Goal: Information Seeking & Learning: Learn about a topic

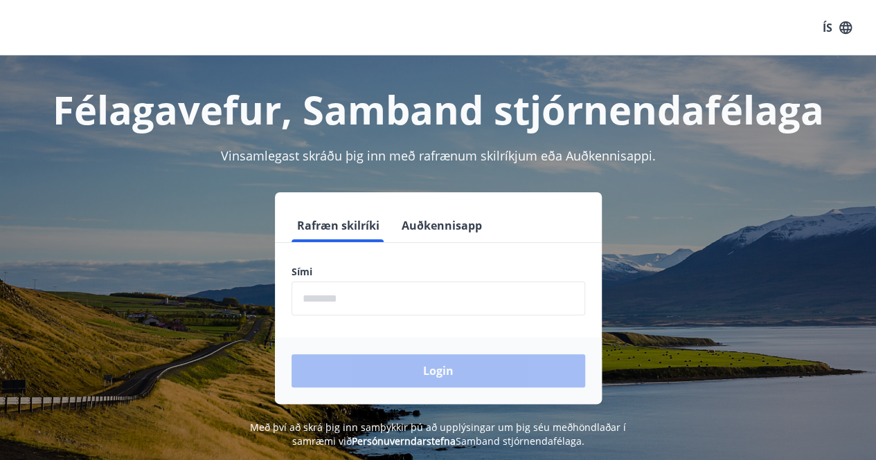
click at [307, 297] on input "phone" at bounding box center [438, 299] width 294 height 34
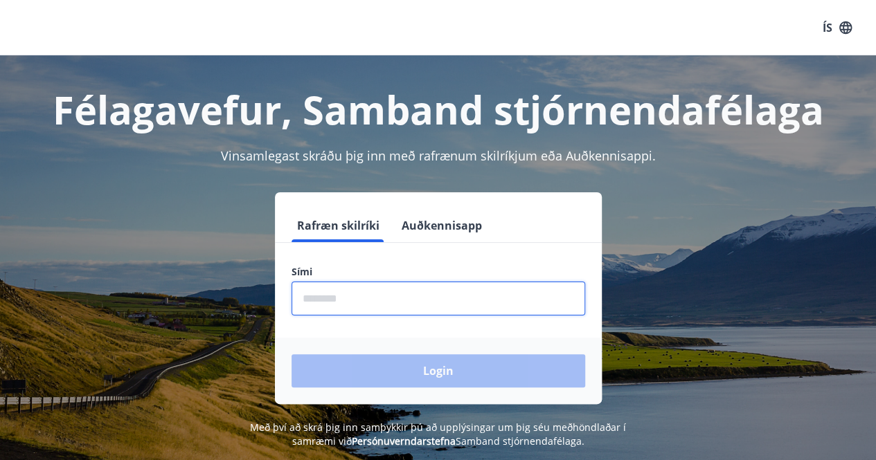
type input "********"
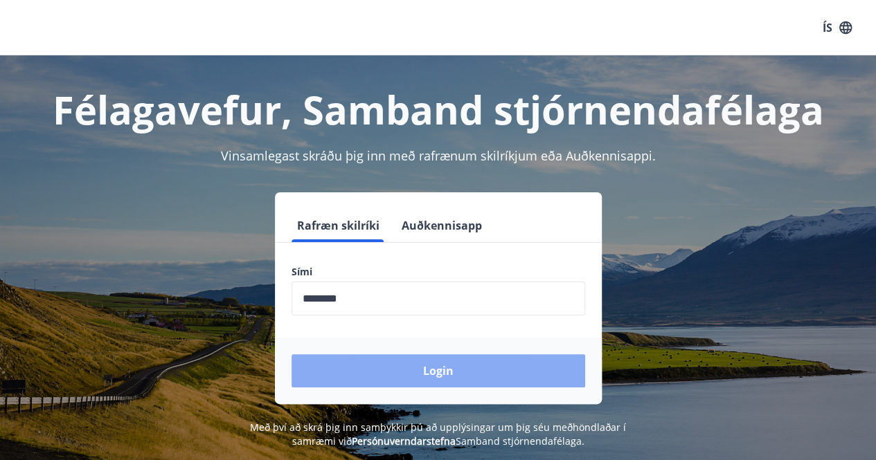
click at [399, 366] on button "Login" at bounding box center [438, 370] width 294 height 33
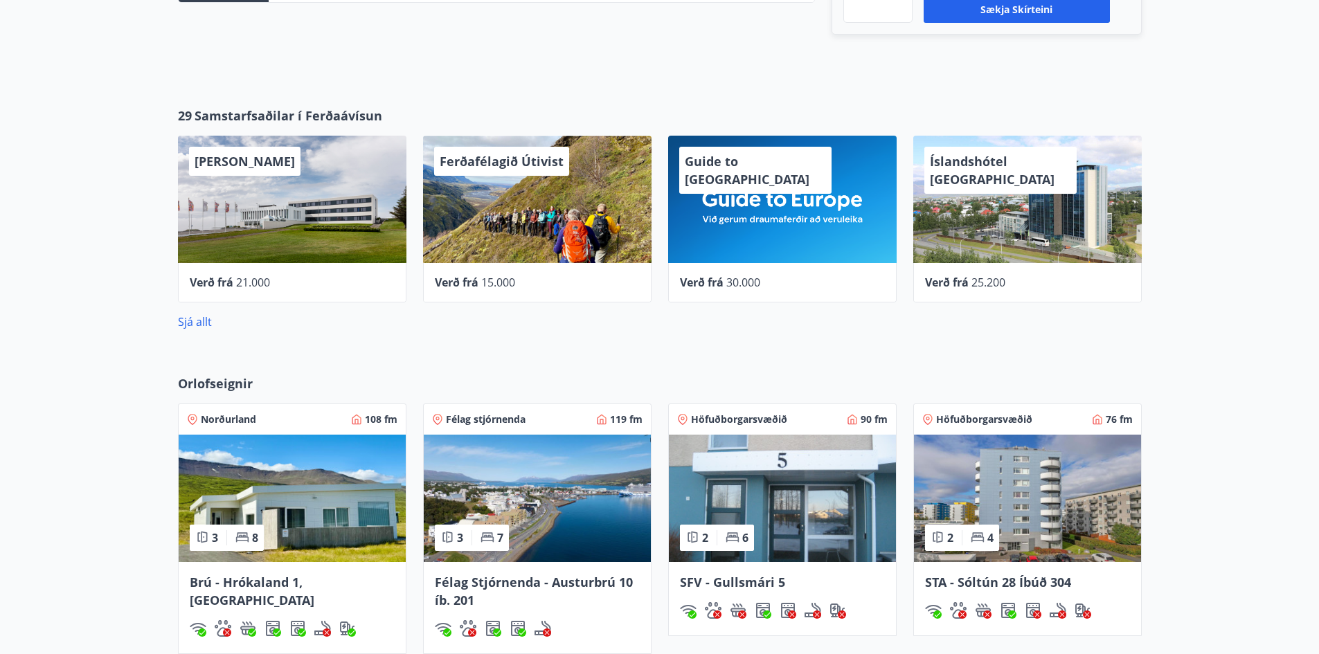
scroll to position [623, 0]
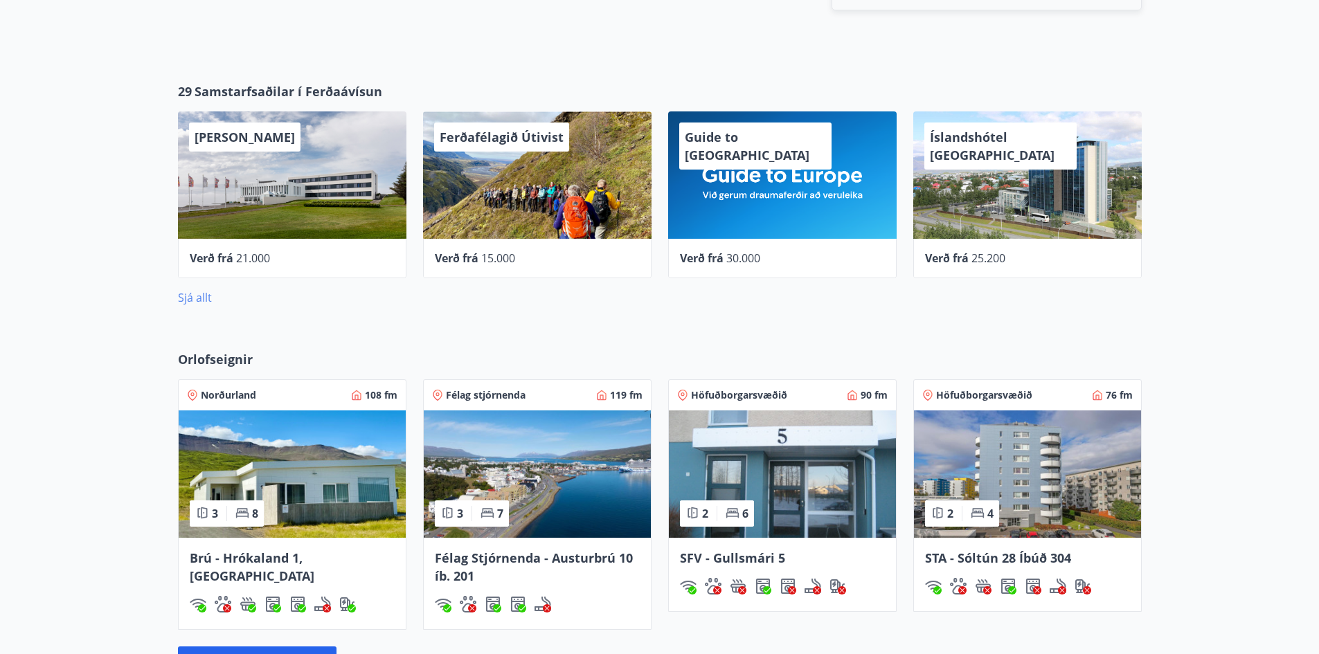
click at [202, 297] on link "Sjá allt" at bounding box center [195, 297] width 34 height 15
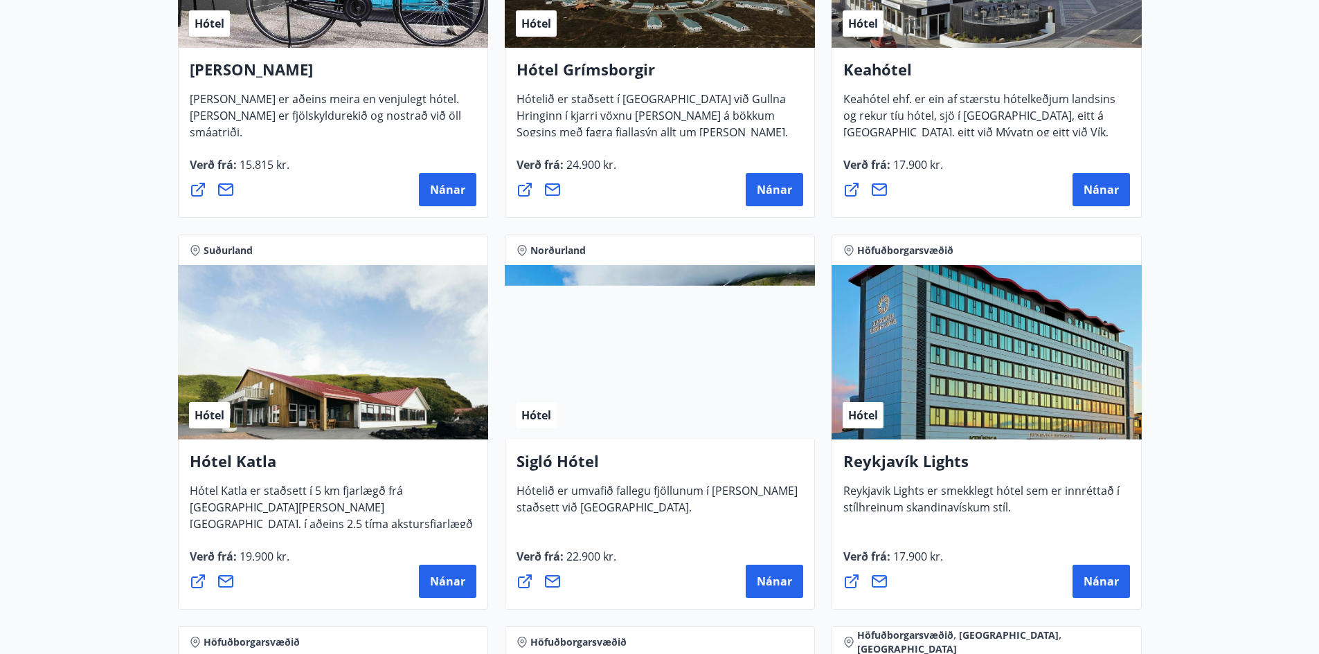
scroll to position [831, 0]
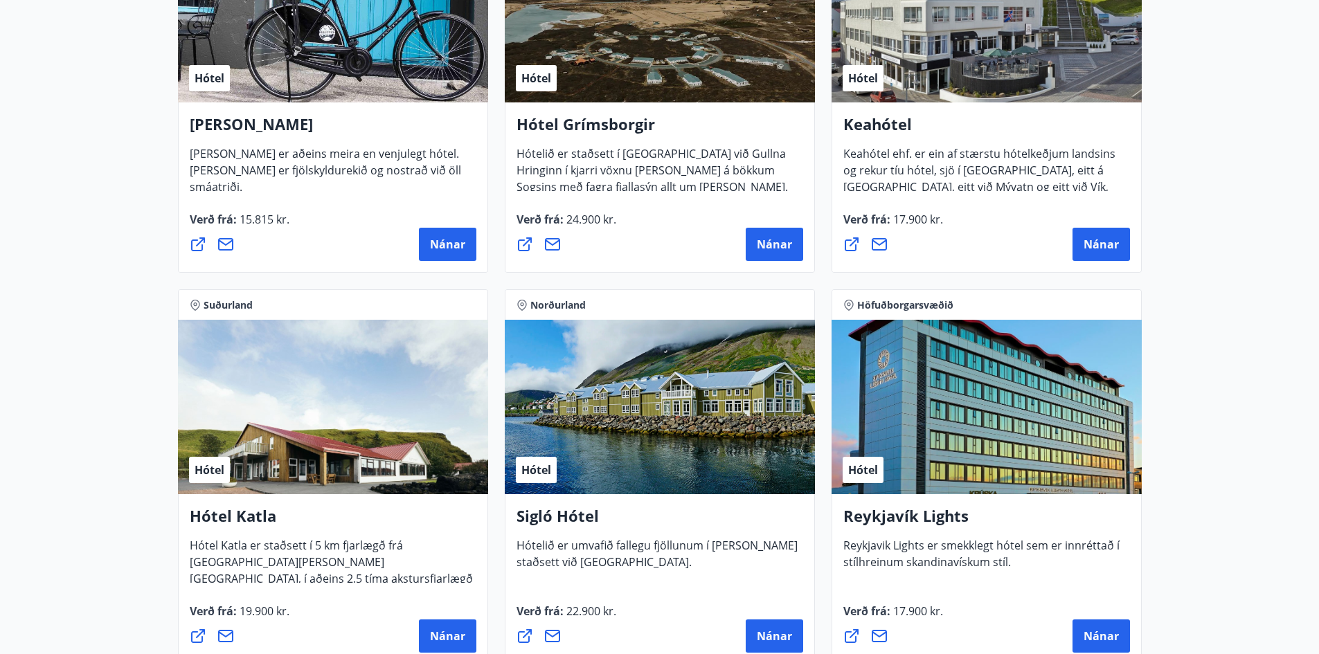
click at [702, 330] on div "Hótel" at bounding box center [660, 407] width 310 height 174
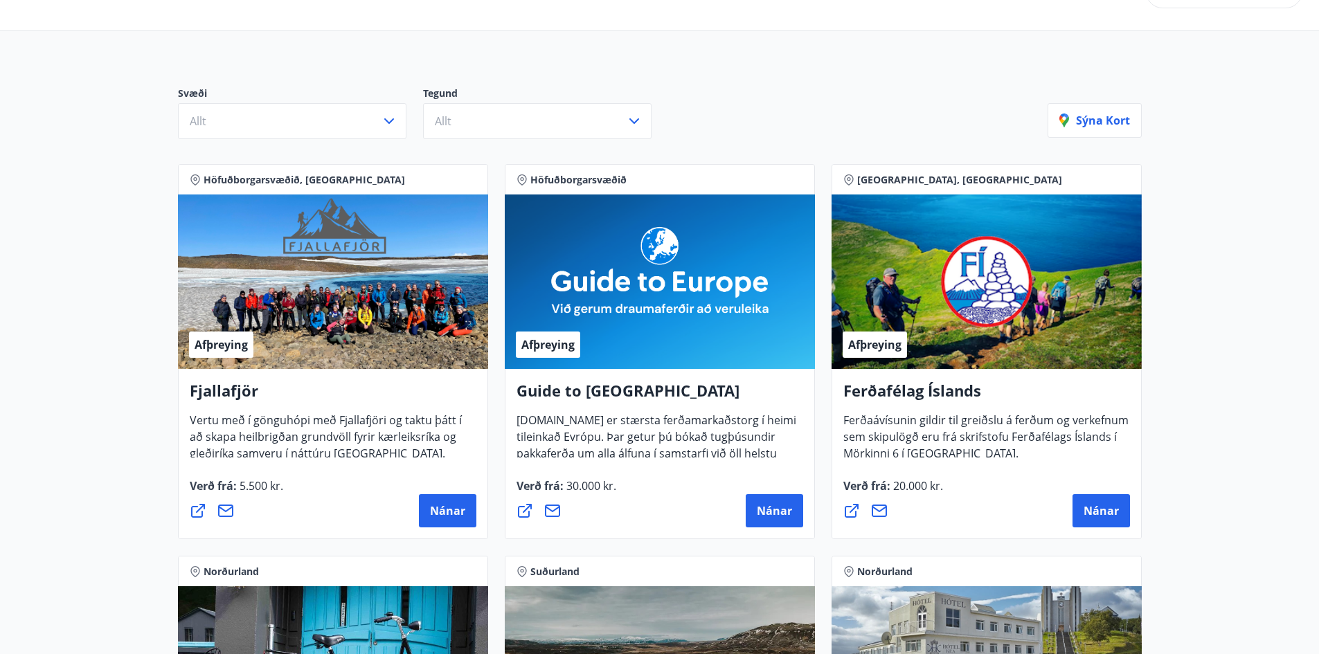
scroll to position [0, 0]
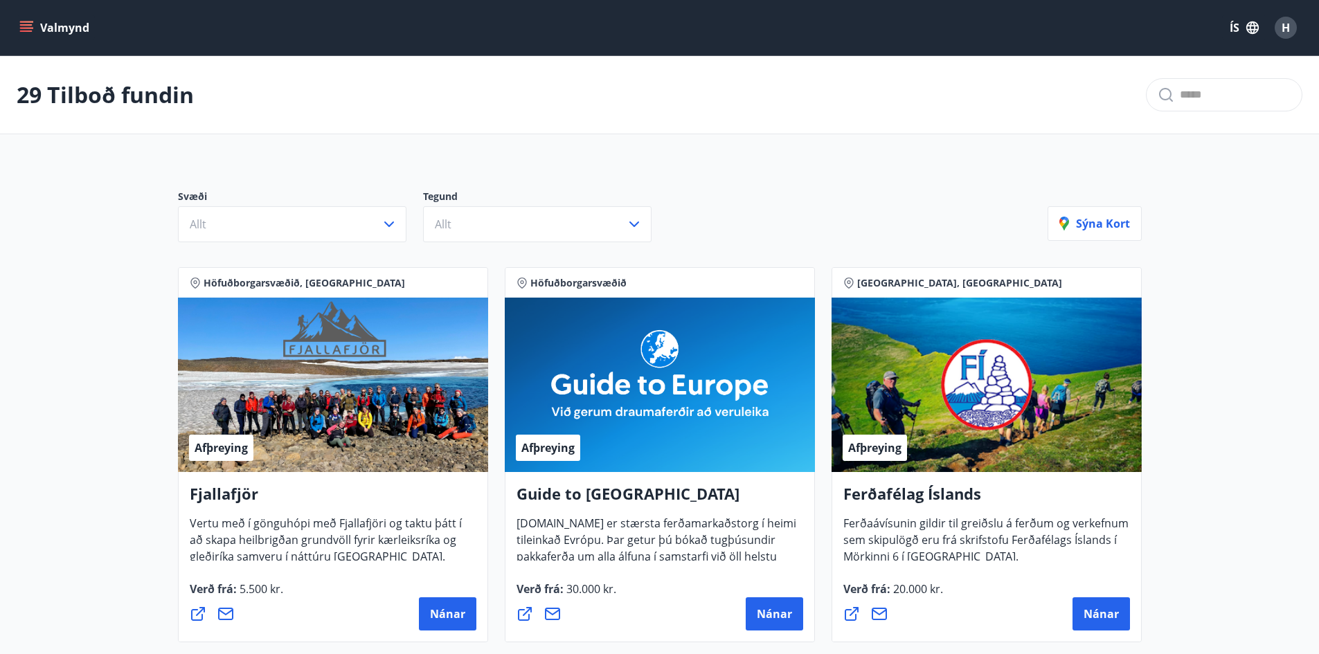
click at [55, 26] on button "Valmynd" at bounding box center [56, 27] width 78 height 25
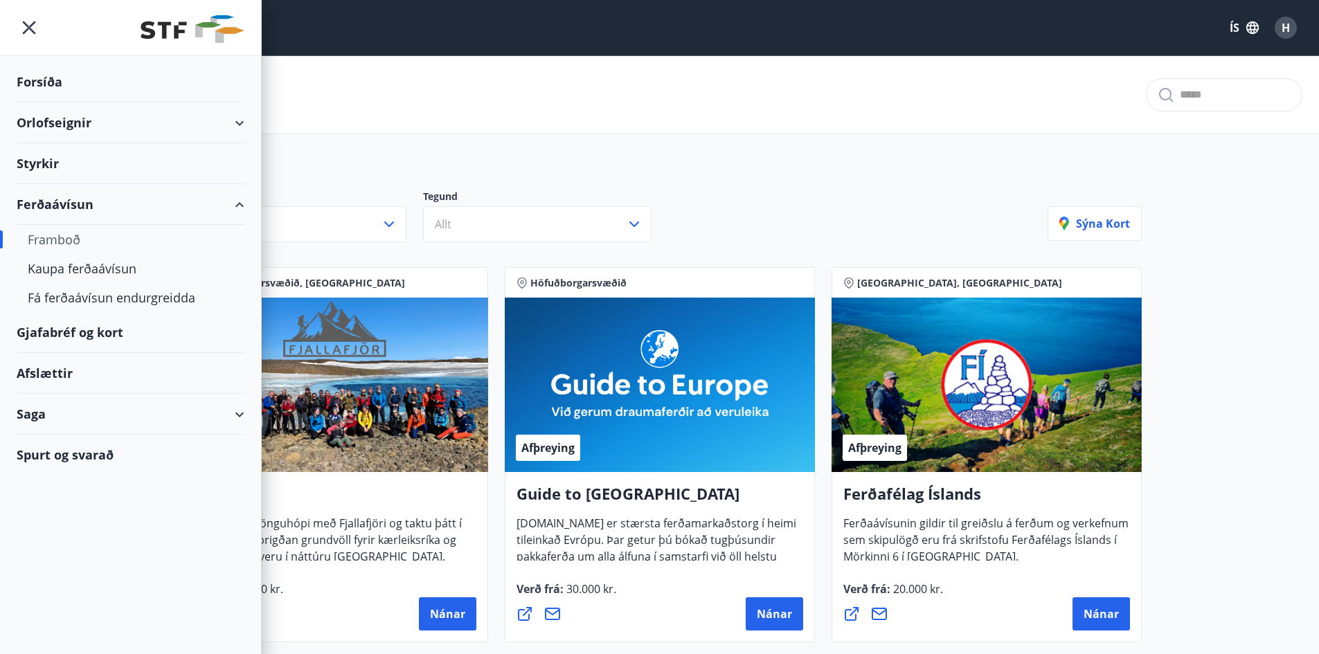
click at [81, 124] on div "Orlofseignir" at bounding box center [131, 122] width 228 height 41
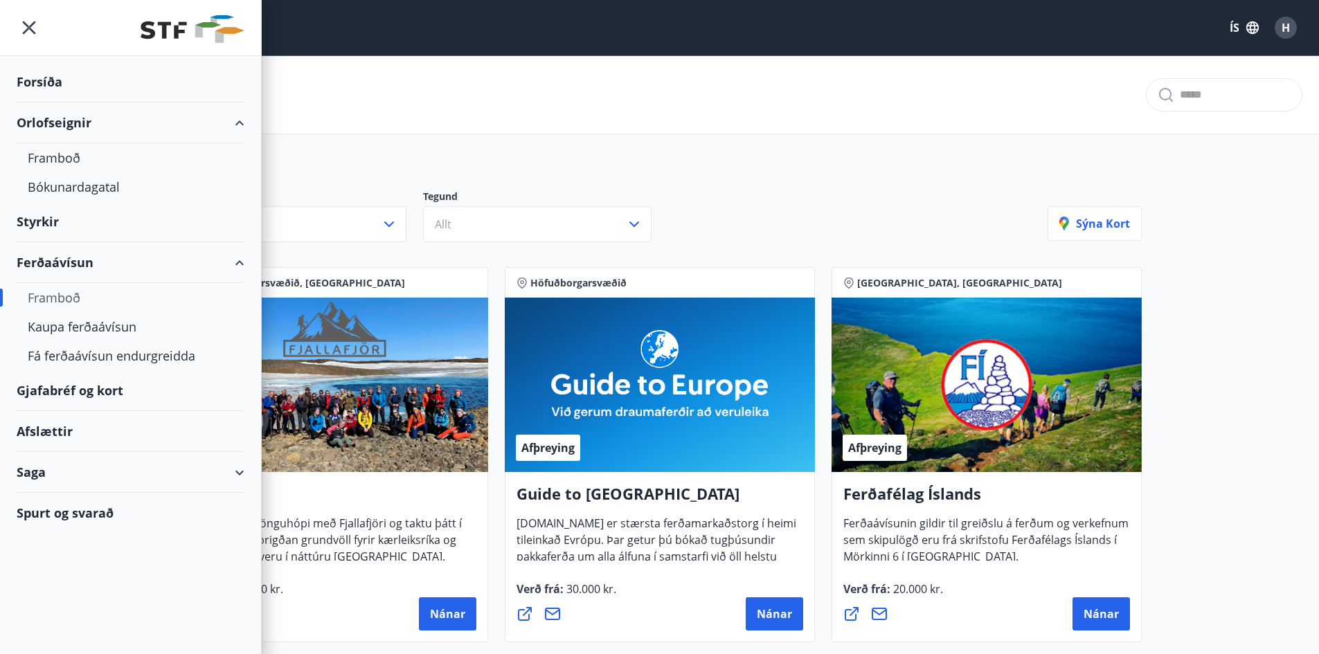
click at [105, 391] on div "Gjafabréf og kort" at bounding box center [131, 390] width 228 height 41
click at [53, 429] on div "Afslættir" at bounding box center [131, 431] width 228 height 41
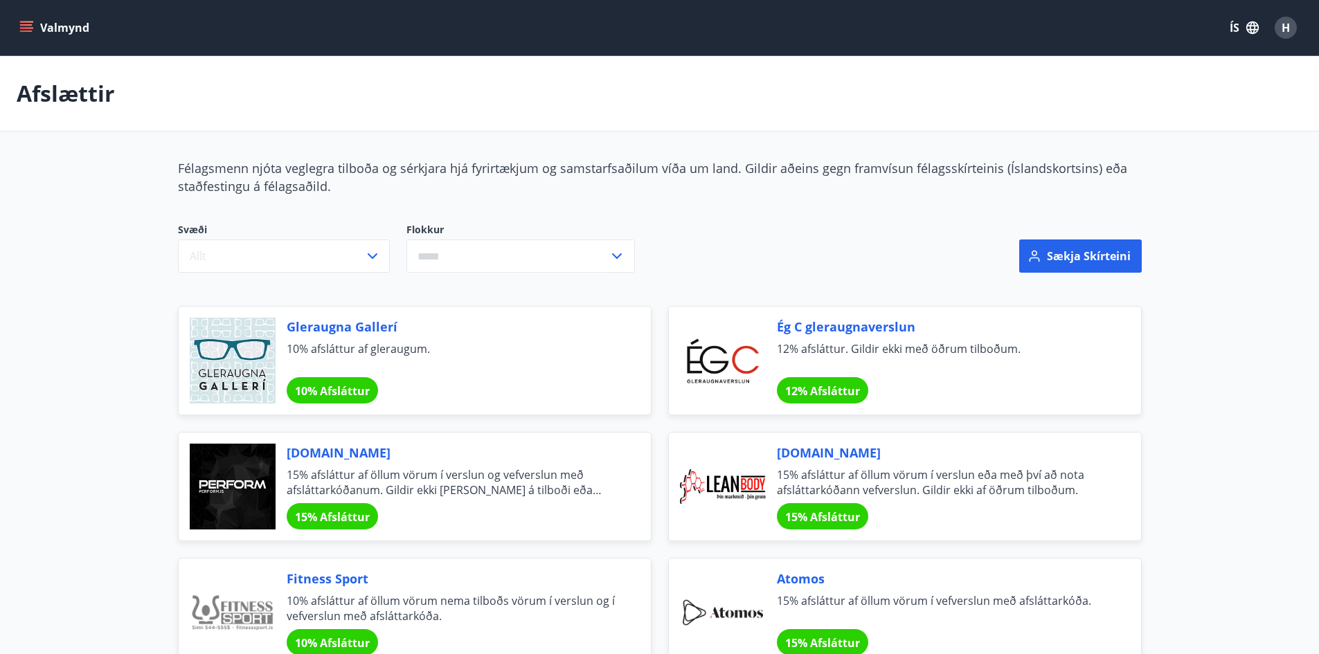
click at [38, 24] on button "Valmynd" at bounding box center [56, 27] width 78 height 25
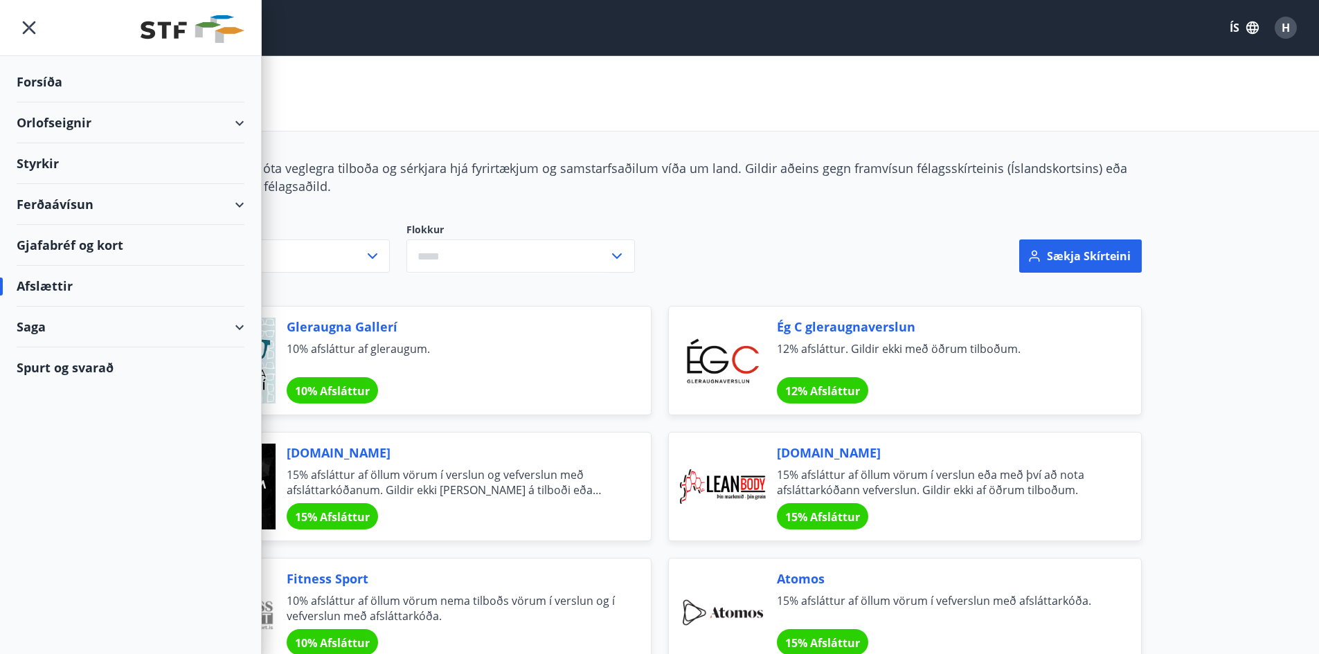
click at [42, 326] on div "Saga" at bounding box center [131, 327] width 228 height 41
click at [59, 201] on div "Ferðaávísun" at bounding box center [131, 204] width 228 height 41
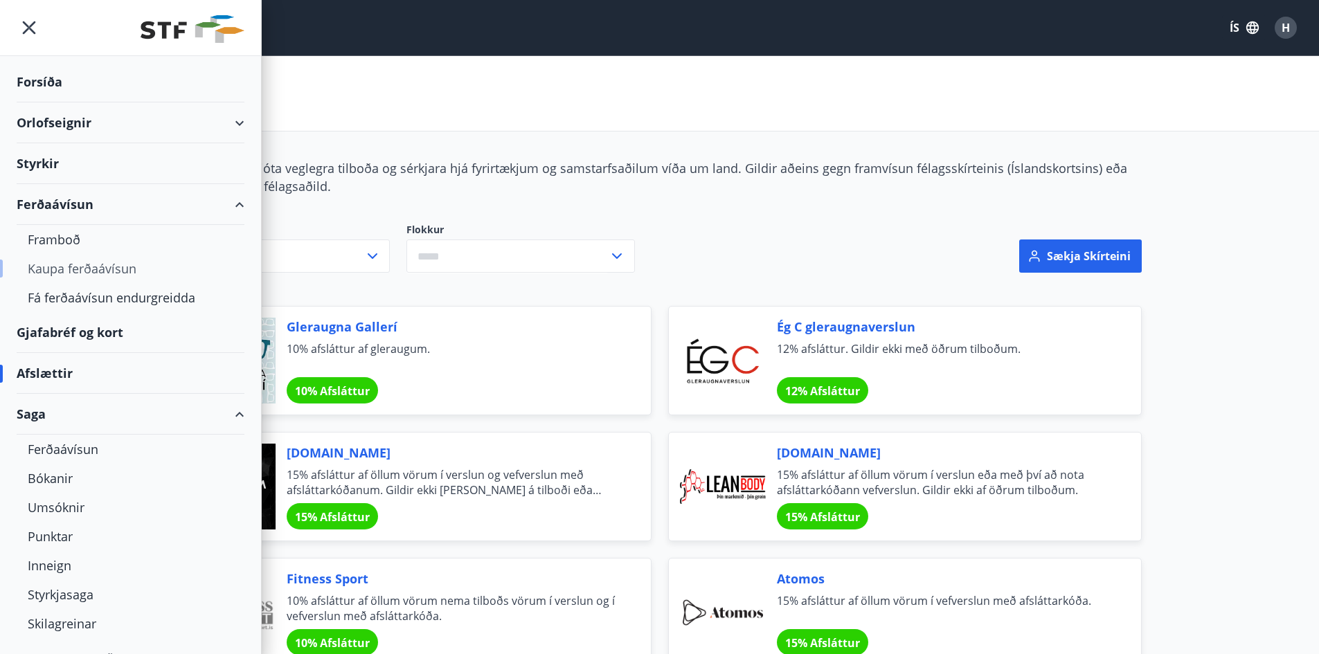
click at [66, 268] on div "Kaupa ferðaávísun" at bounding box center [131, 268] width 206 height 29
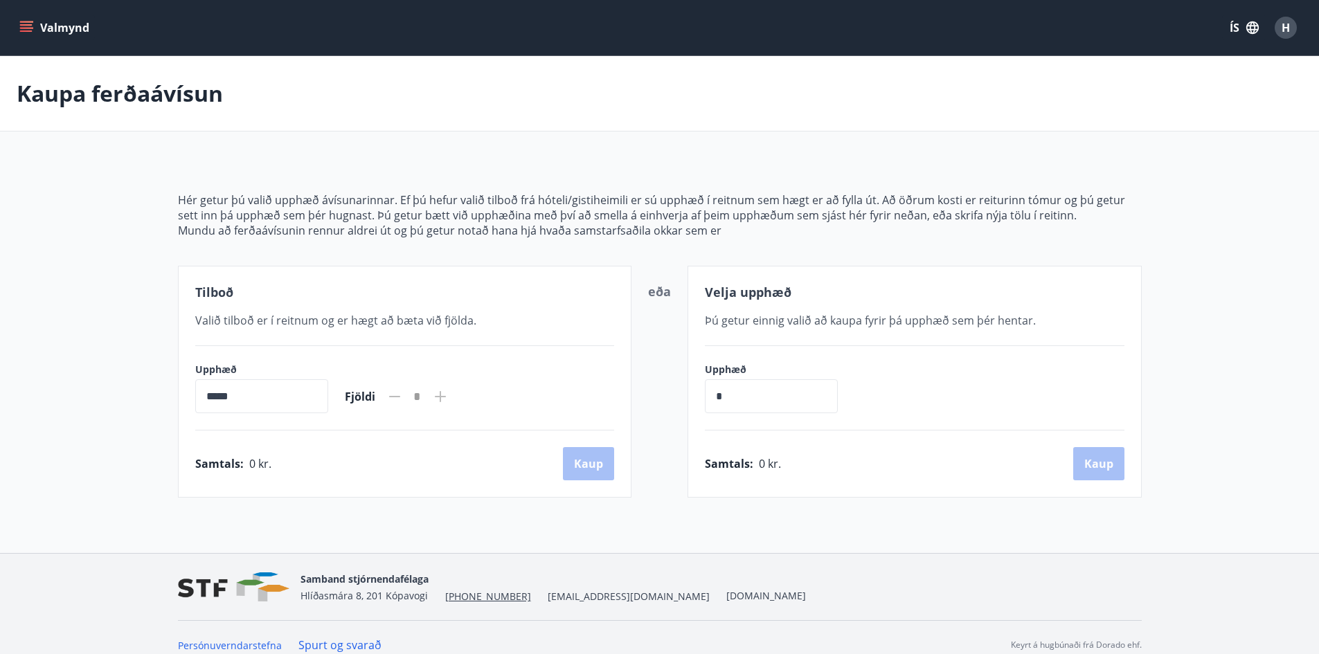
click at [32, 21] on icon "menu" at bounding box center [27, 21] width 15 height 1
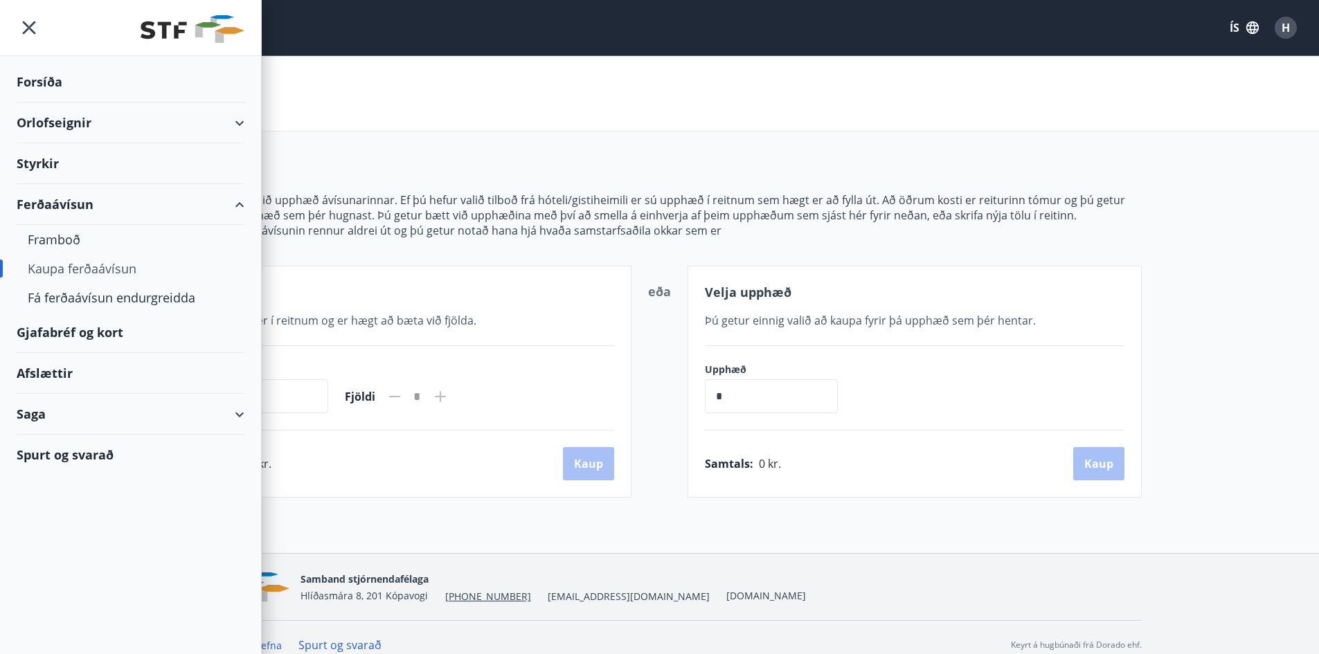
click at [60, 330] on div "Gjafabréf og kort" at bounding box center [131, 332] width 228 height 41
click at [73, 118] on div "Orlofseignir" at bounding box center [131, 122] width 228 height 41
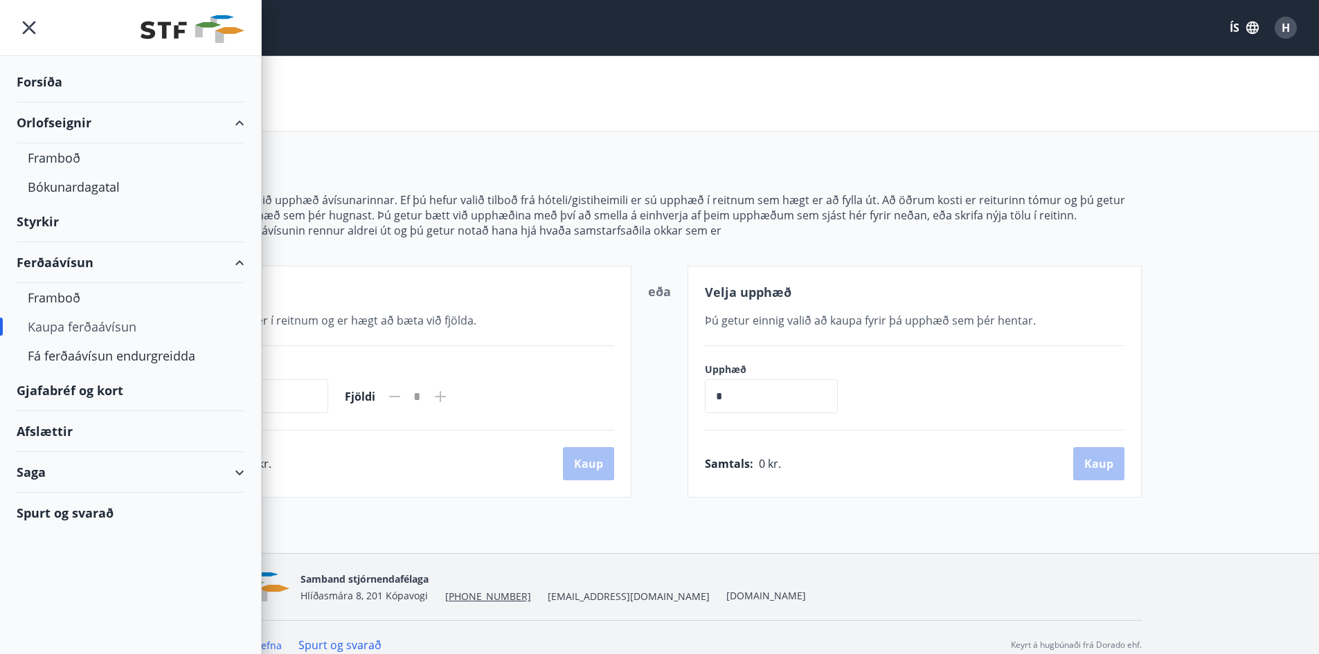
click at [44, 121] on div "Orlofseignir" at bounding box center [131, 122] width 228 height 41
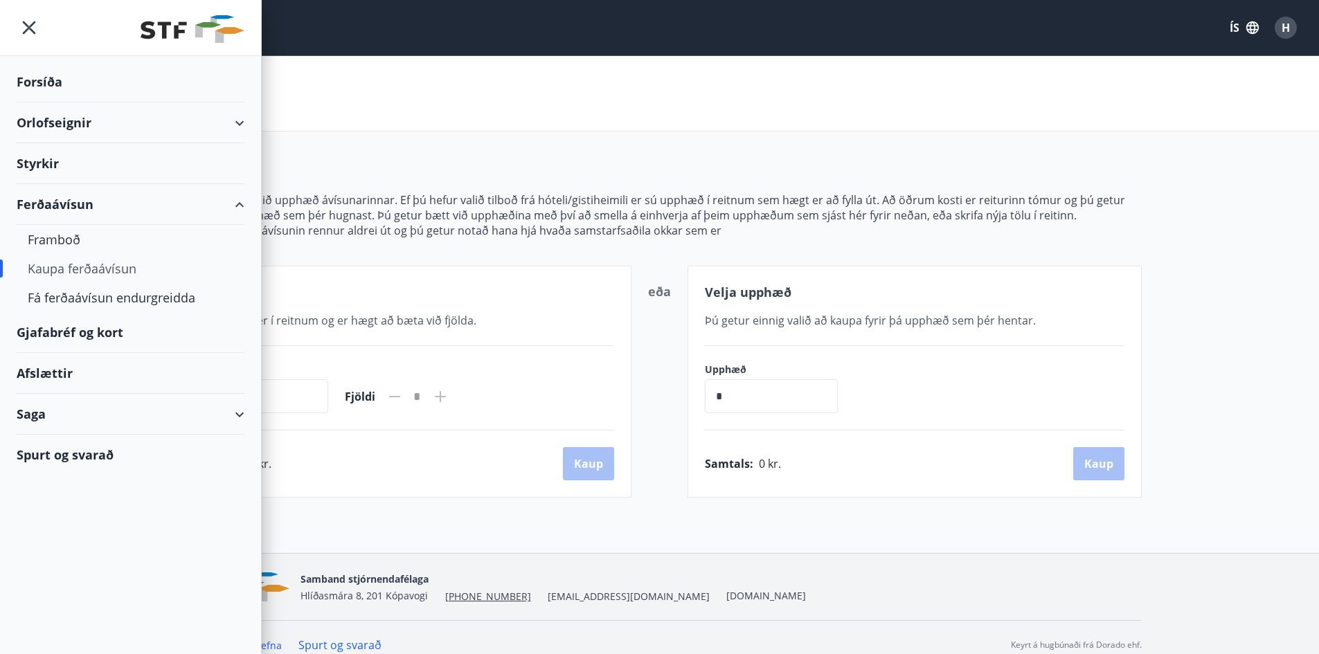
click at [44, 125] on div "Orlofseignir" at bounding box center [131, 122] width 228 height 41
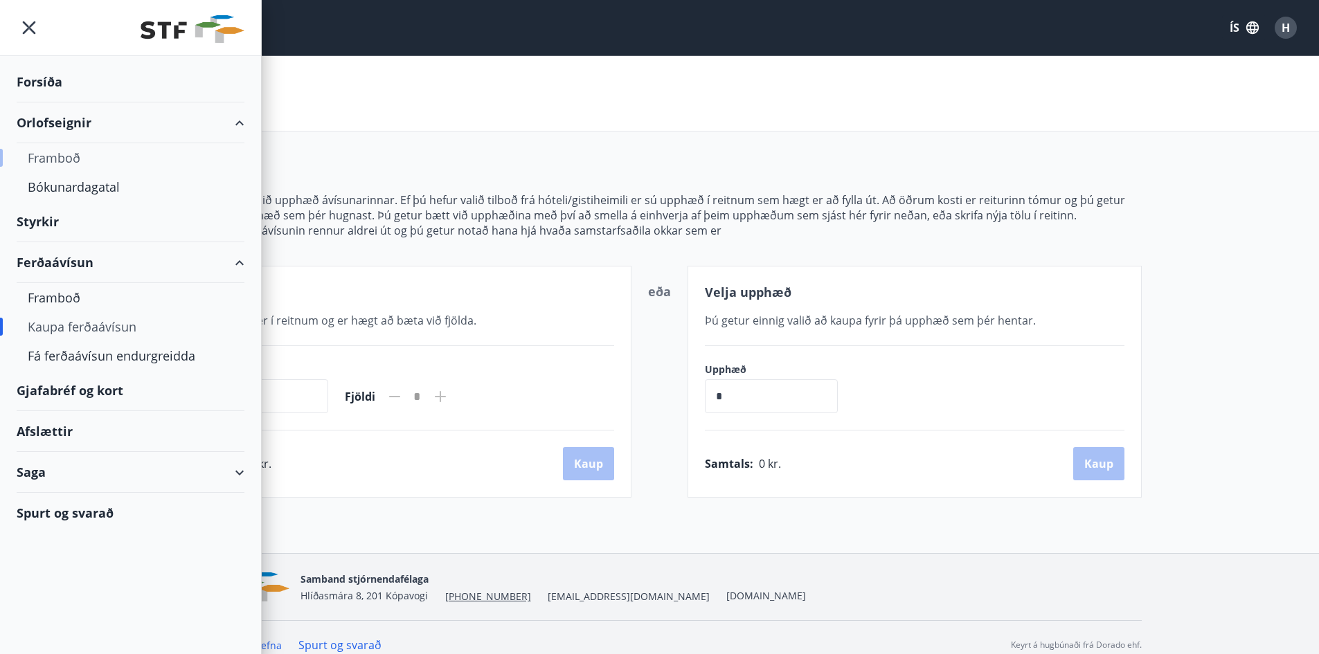
click at [53, 161] on div "Framboð" at bounding box center [131, 157] width 206 height 29
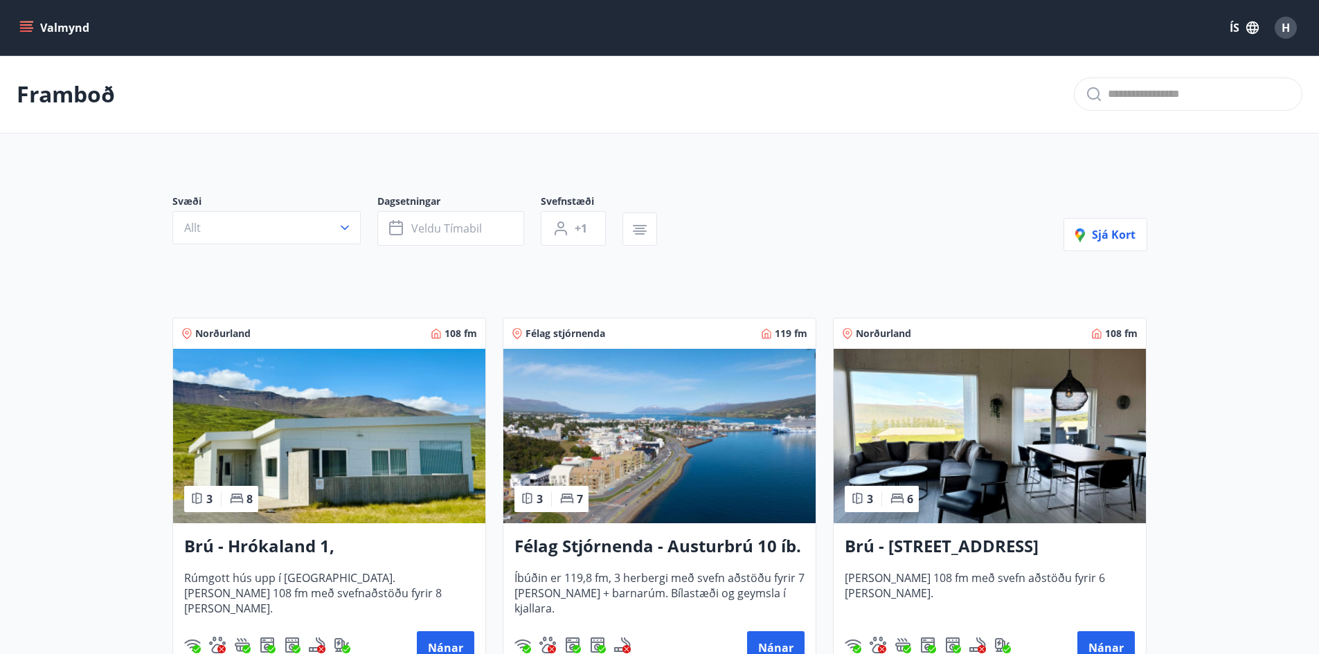
click at [885, 95] on input "text" at bounding box center [1199, 94] width 183 height 22
type input "*****"
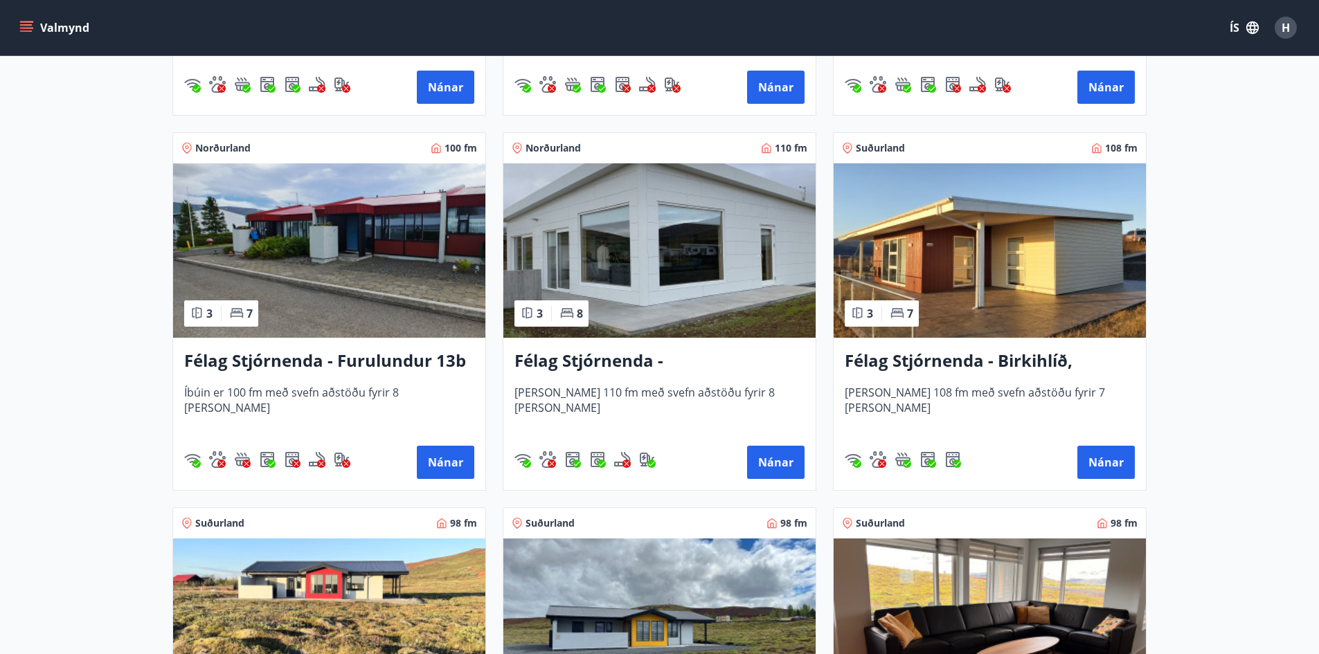
scroll to position [2613, 0]
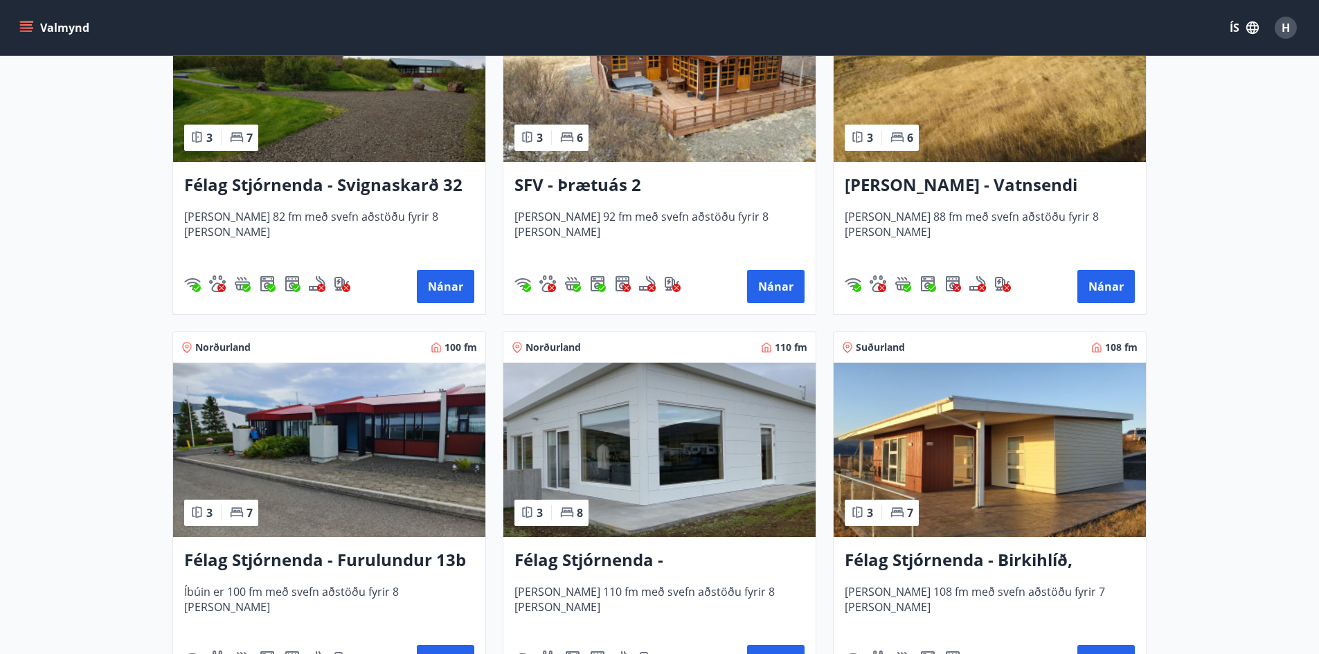
click at [30, 24] on icon "menu" at bounding box center [26, 28] width 14 height 14
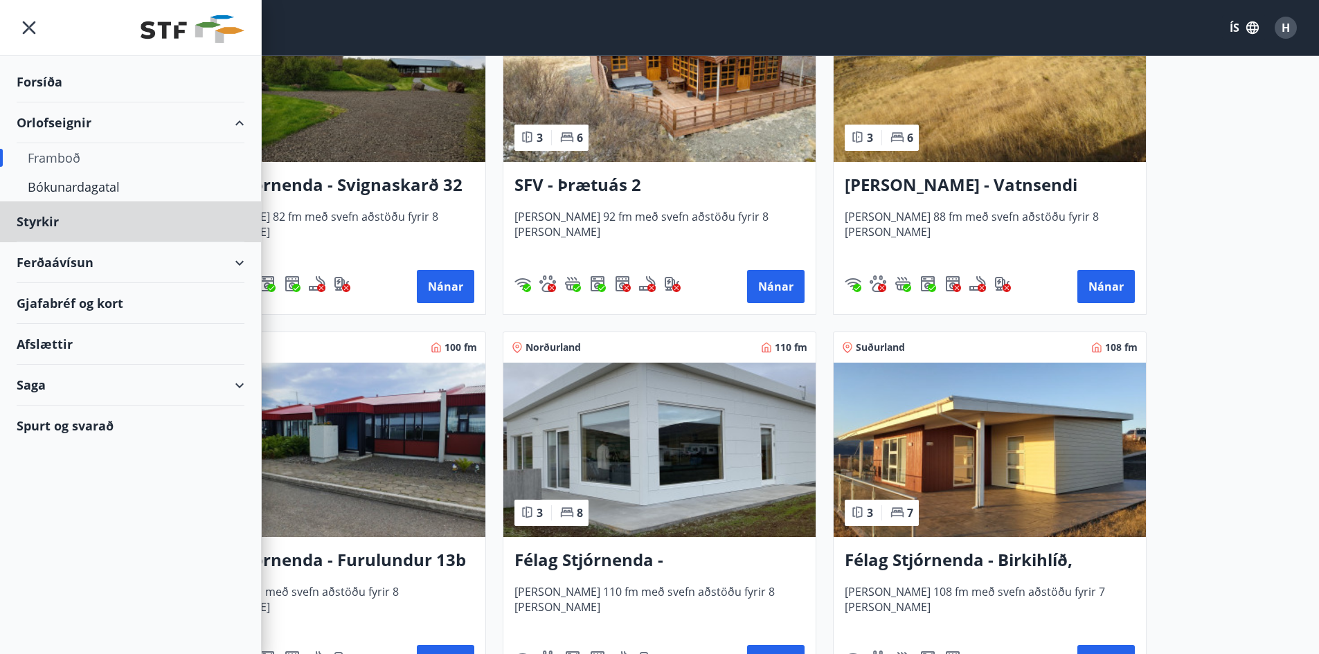
click at [44, 77] on div "Forsíða" at bounding box center [131, 82] width 228 height 41
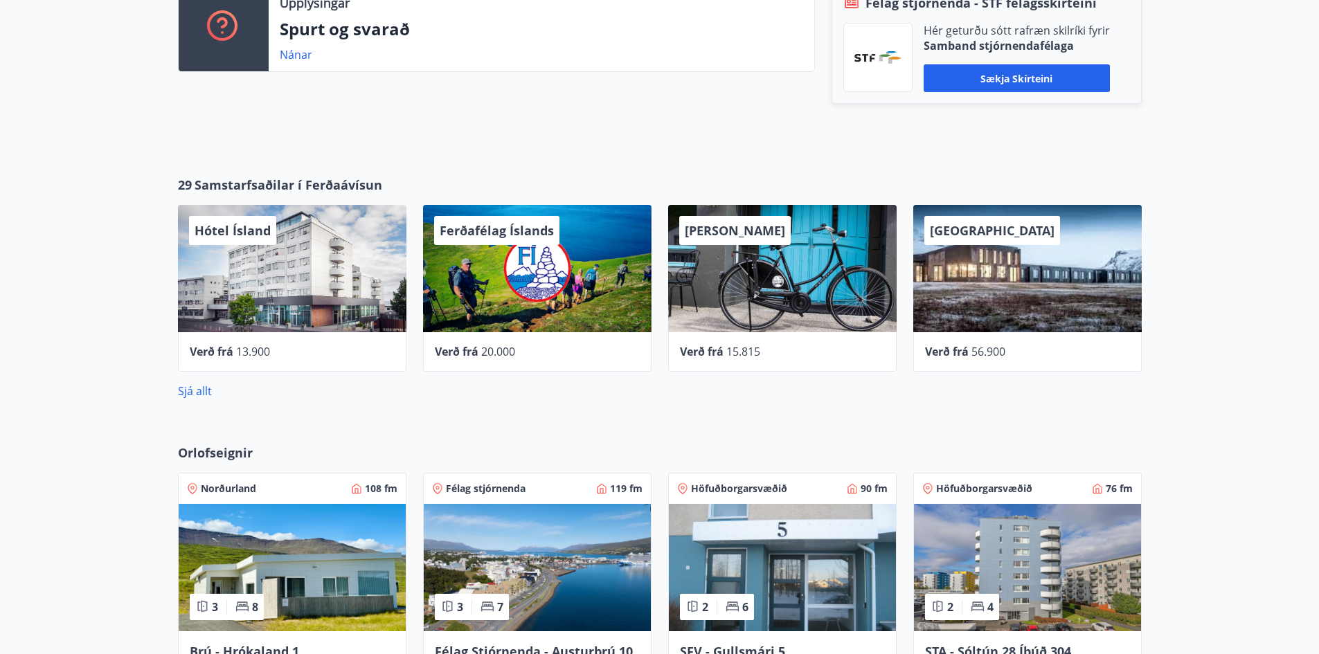
scroll to position [599, 0]
